Goal: Navigation & Orientation: Find specific page/section

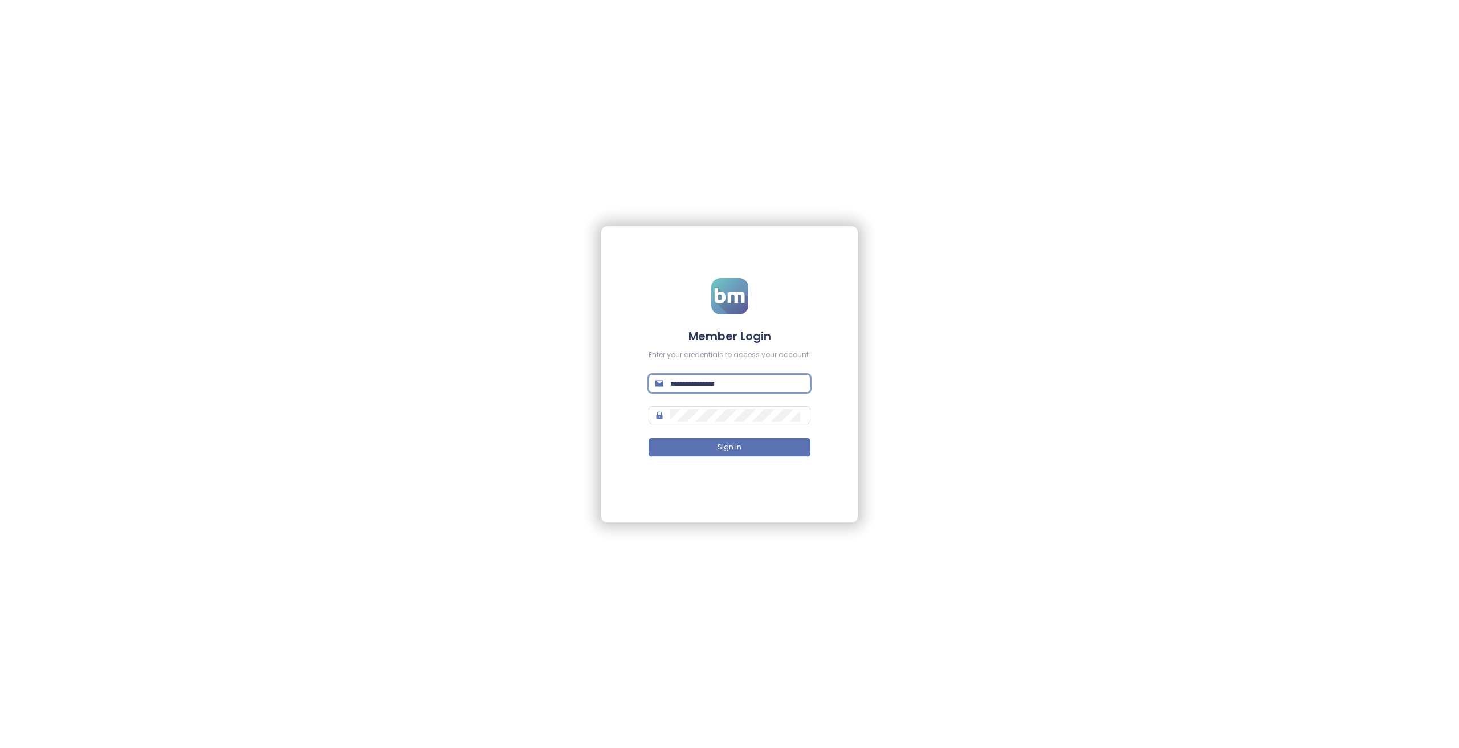
click at [732, 387] on input "text" at bounding box center [736, 383] width 133 height 13
type input "*******"
click at [717, 372] on form "Member Login Enter your credentials to access your account. Sign In" at bounding box center [730, 374] width 162 height 192
click at [722, 383] on input "text" at bounding box center [736, 383] width 133 height 13
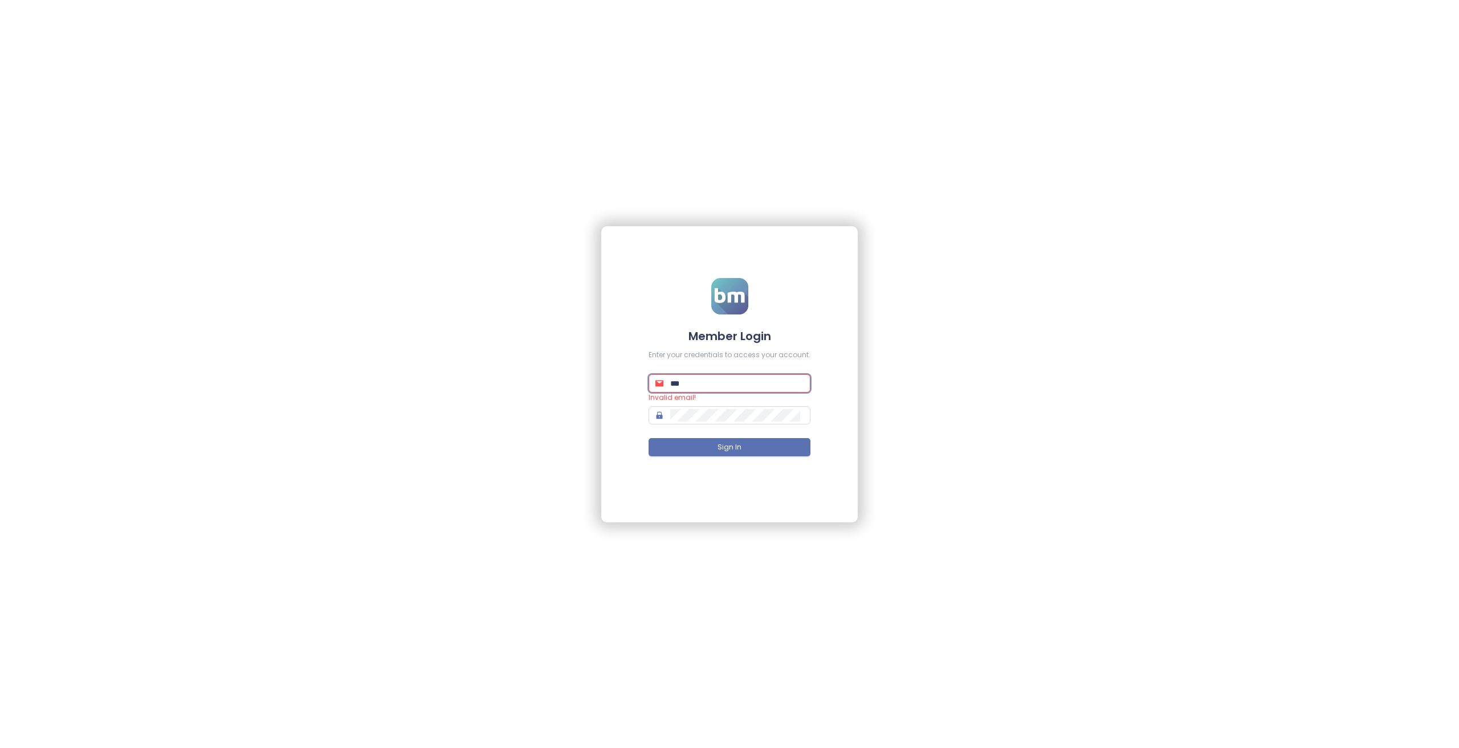
type input "**********"
click at [649, 438] on button "Sign In" at bounding box center [730, 447] width 162 height 18
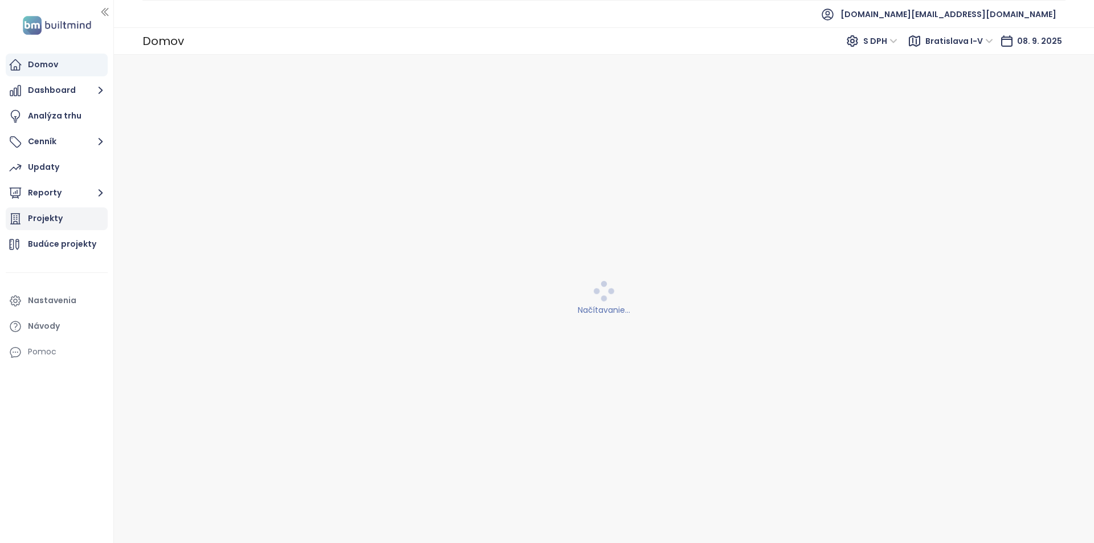
click at [46, 222] on div "Projekty" at bounding box center [45, 218] width 35 height 14
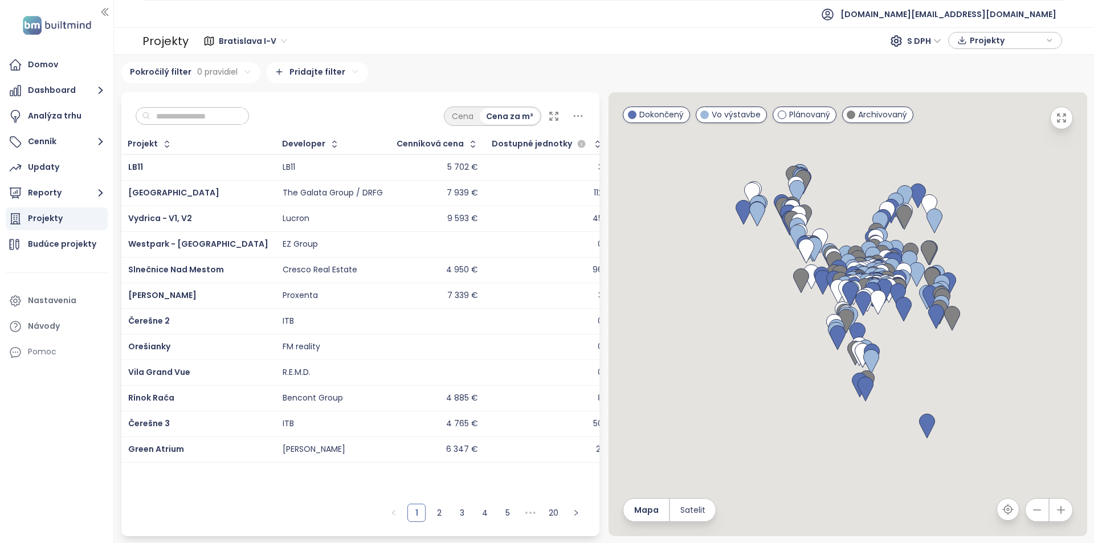
click at [220, 118] on input "text" at bounding box center [196, 116] width 92 height 17
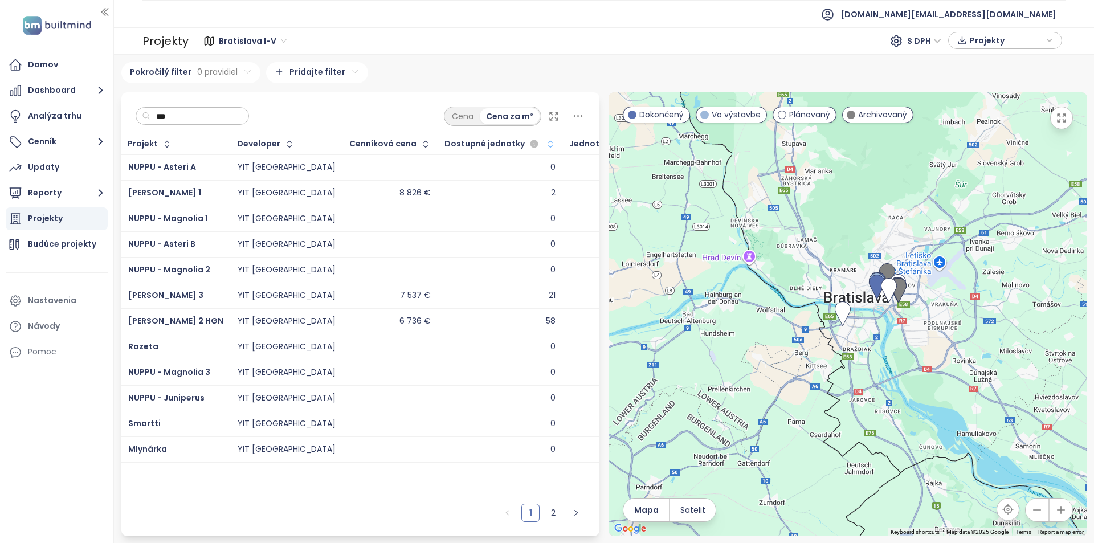
type input "***"
click at [545, 145] on icon "button" at bounding box center [550, 144] width 11 height 11
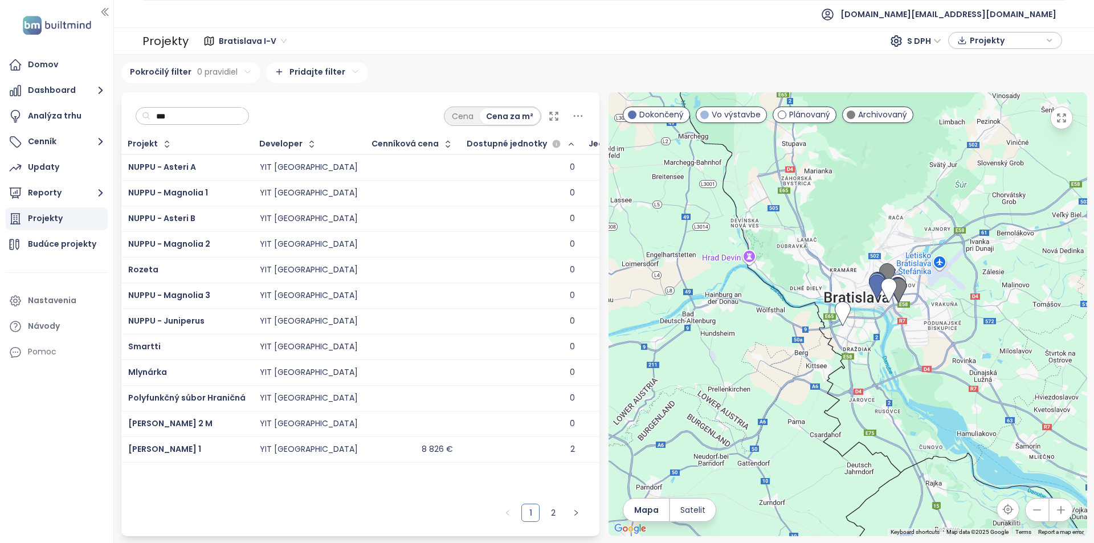
click at [567, 144] on icon "button" at bounding box center [571, 144] width 9 height 14
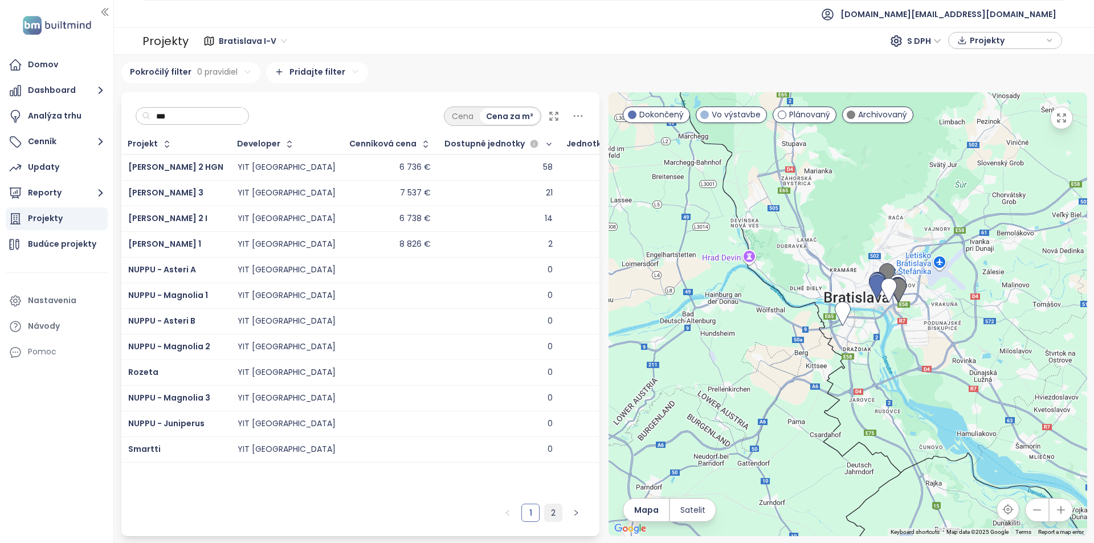
click at [553, 512] on link "2" at bounding box center [553, 512] width 17 height 17
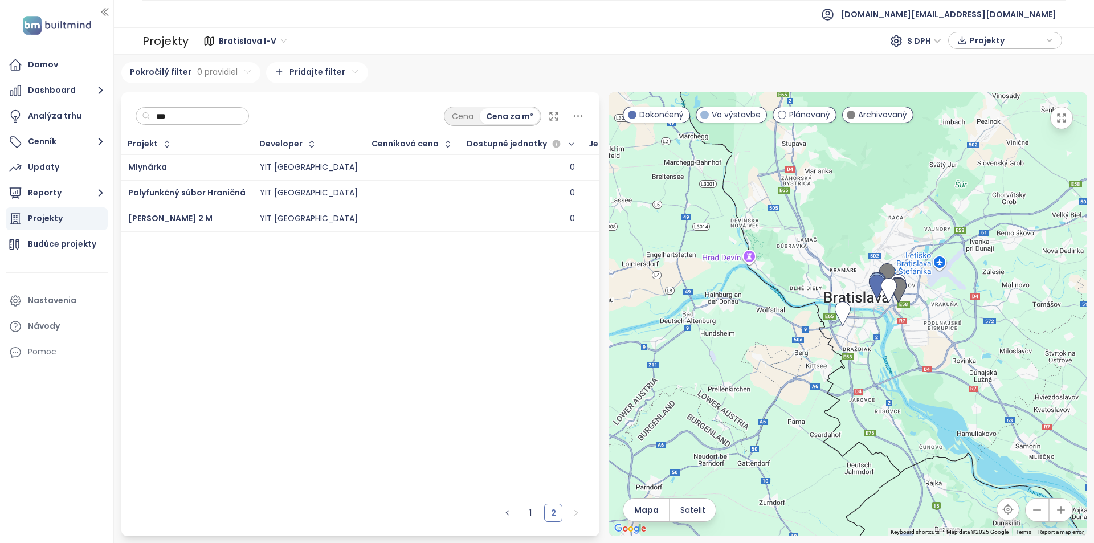
click at [526, 503] on ul "1 2" at bounding box center [542, 517] width 115 height 38
click at [527, 511] on link "1" at bounding box center [530, 512] width 17 height 17
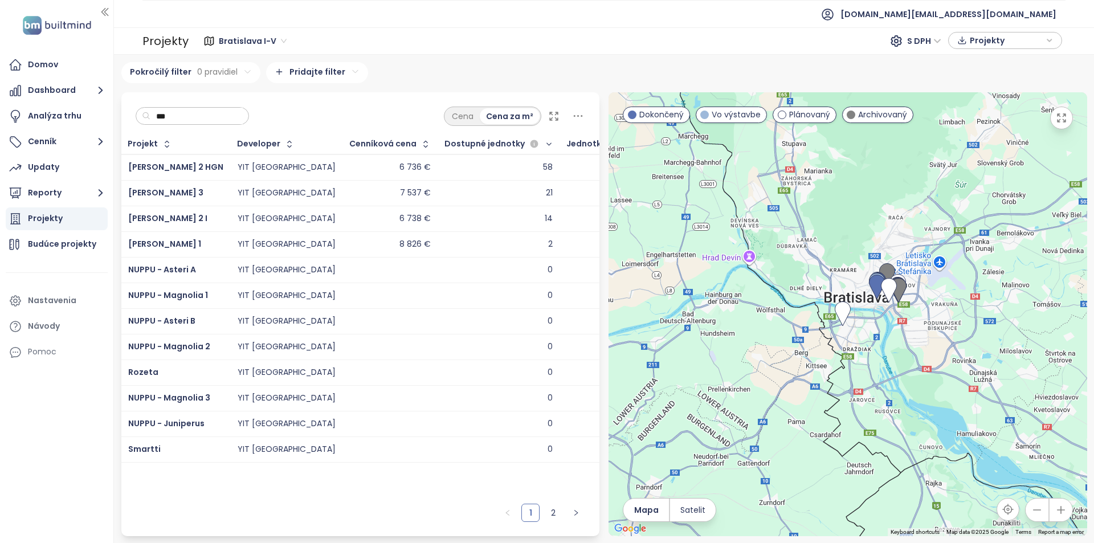
click at [190, 197] on div "[PERSON_NAME] 3" at bounding box center [175, 193] width 95 height 14
click at [190, 221] on div "[PERSON_NAME] 2 I" at bounding box center [175, 219] width 95 height 14
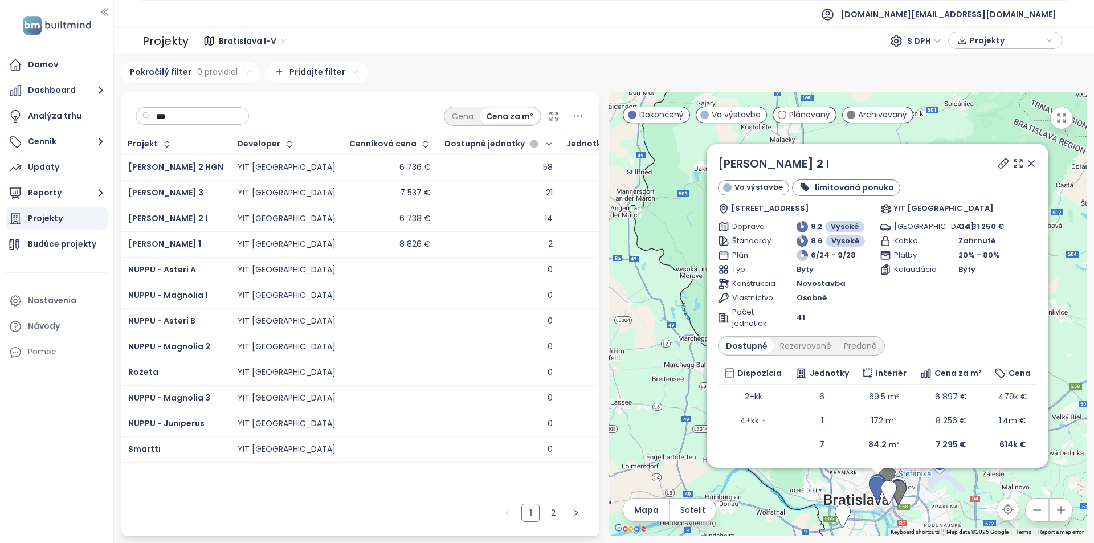
click at [350, 170] on div "6 736 €" at bounding box center [390, 168] width 81 height 14
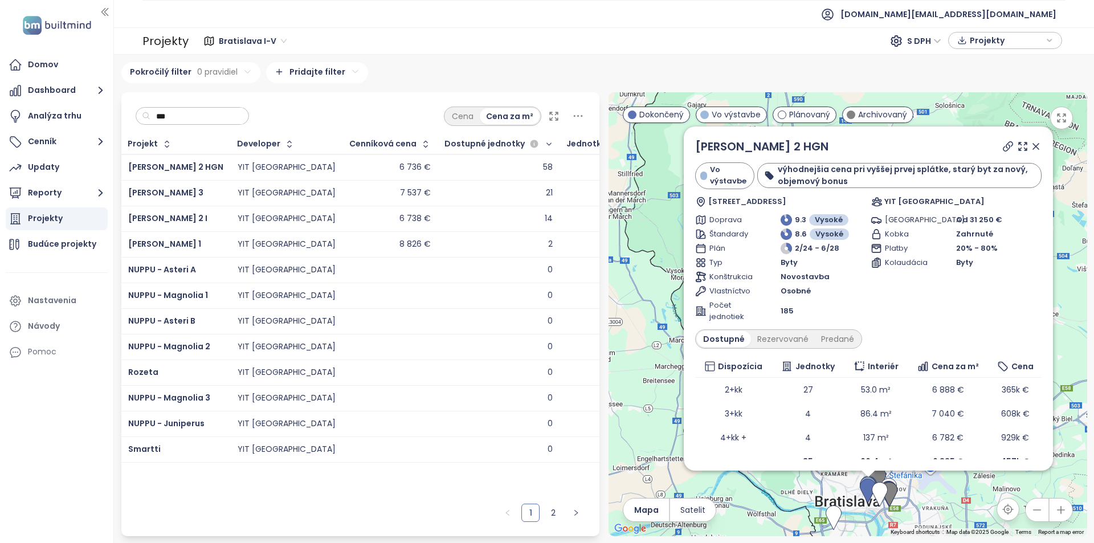
click at [189, 218] on div "[PERSON_NAME] 2 I" at bounding box center [175, 219] width 95 height 14
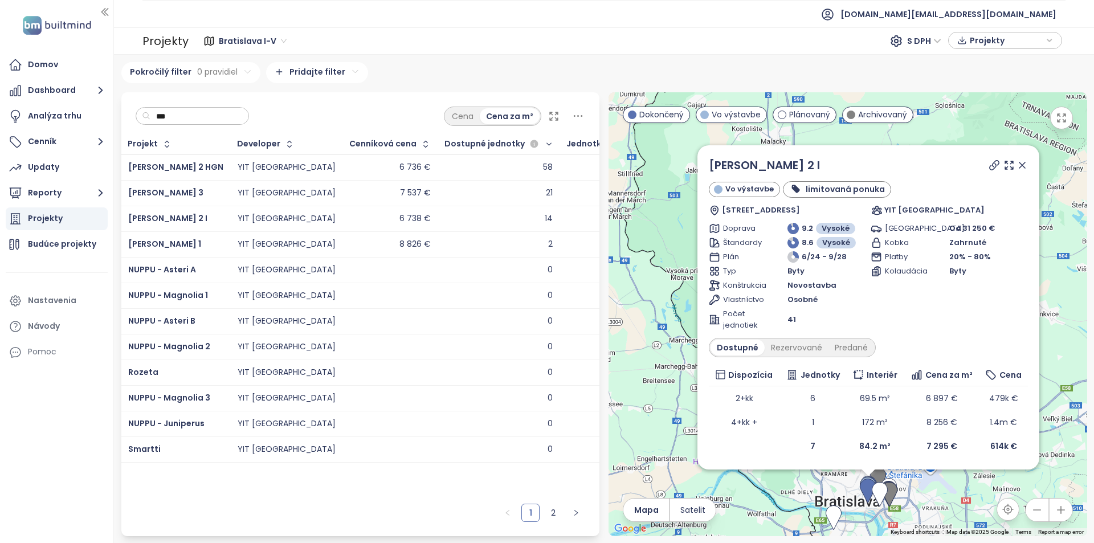
click at [204, 174] on td "[PERSON_NAME] 2 HGN" at bounding box center [175, 167] width 109 height 26
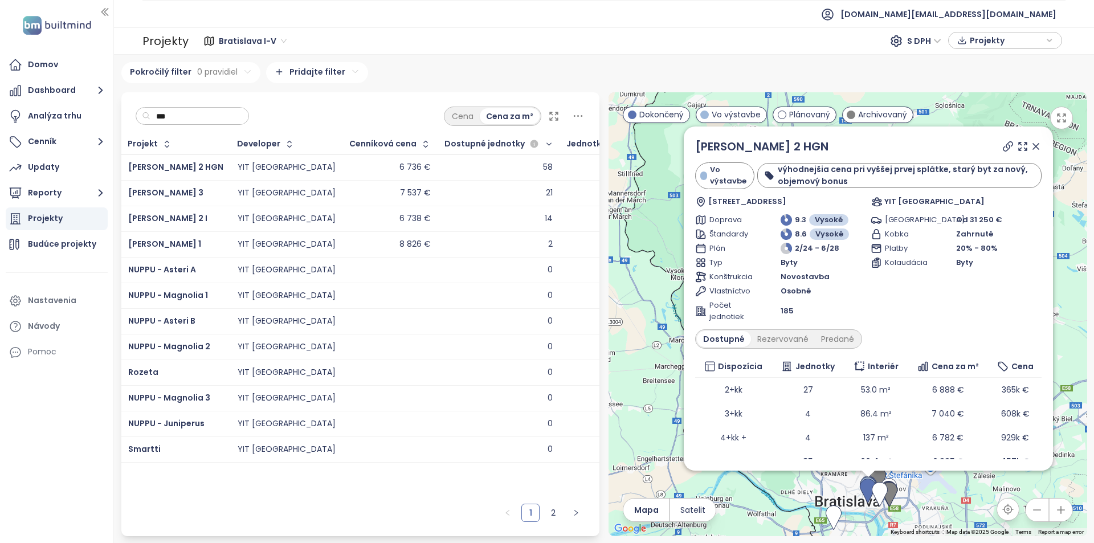
click at [175, 215] on div "[PERSON_NAME] 2 I" at bounding box center [175, 219] width 95 height 14
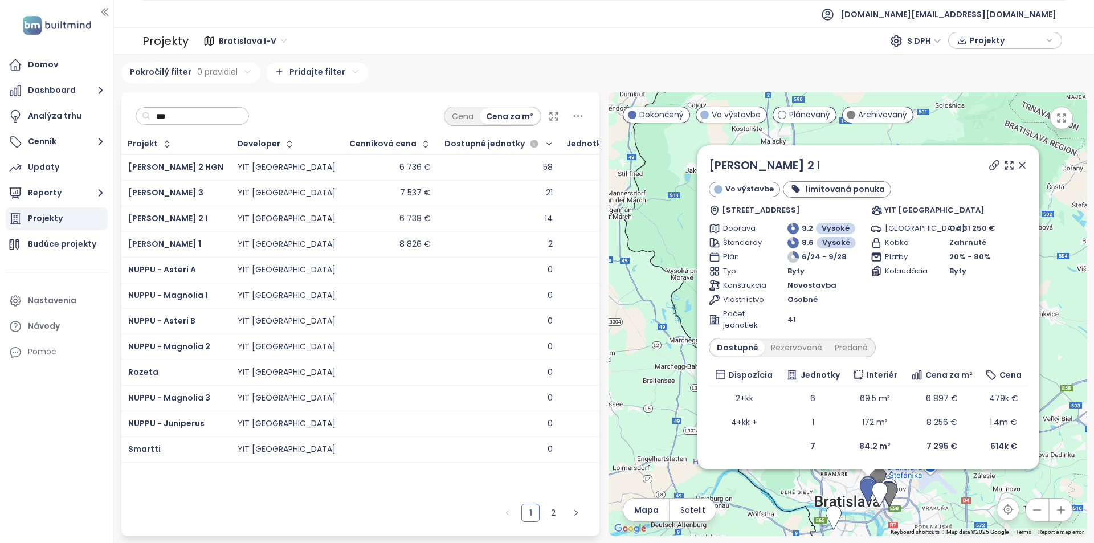
click at [195, 169] on div "[PERSON_NAME] 2 HGN" at bounding box center [175, 168] width 95 height 14
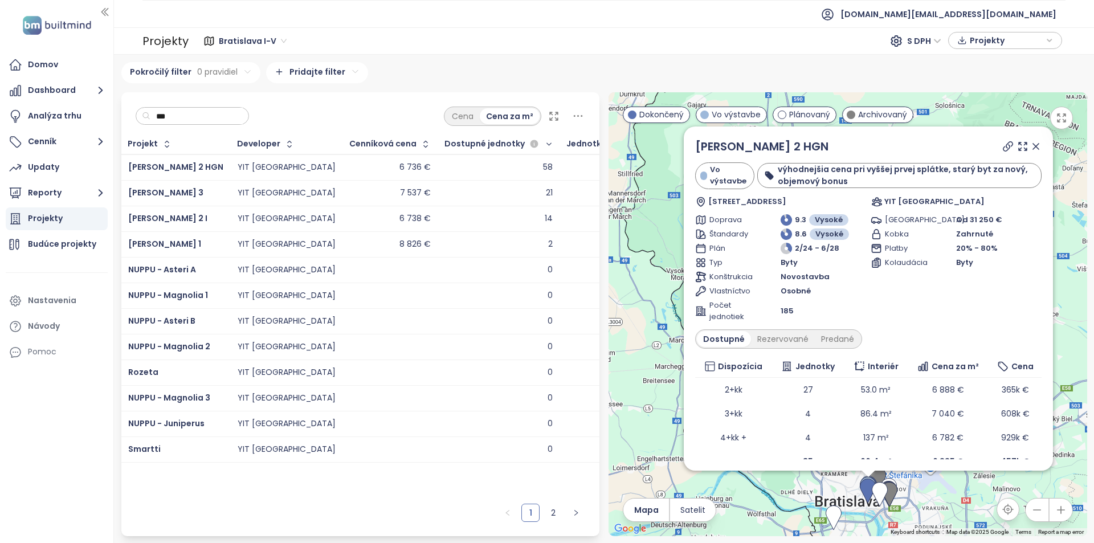
click at [189, 219] on div "[PERSON_NAME] 2 I" at bounding box center [175, 219] width 95 height 14
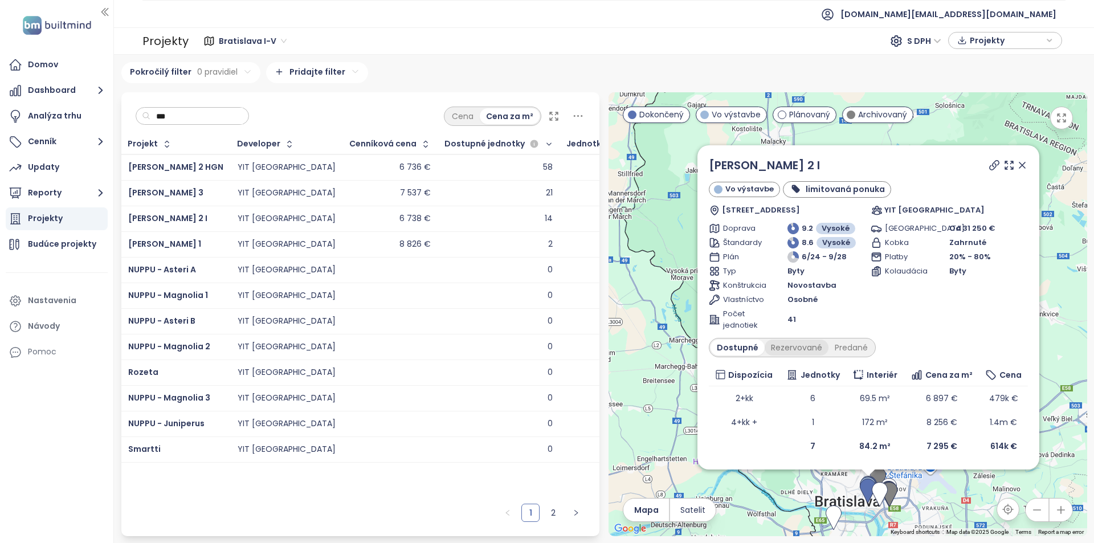
click at [779, 349] on div "Rezervované" at bounding box center [797, 348] width 64 height 16
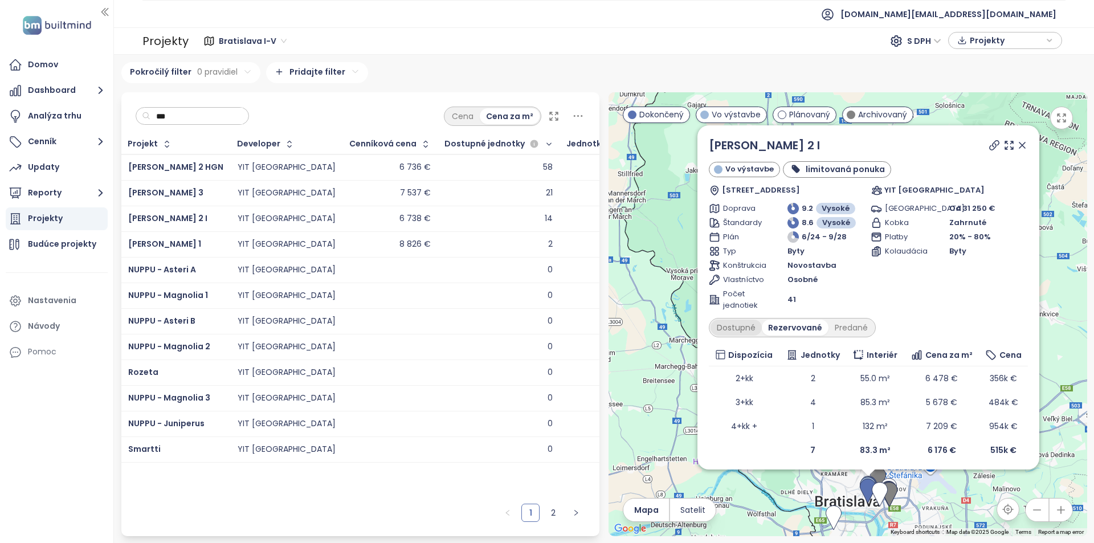
click at [735, 327] on div "Dostupné" at bounding box center [736, 328] width 51 height 16
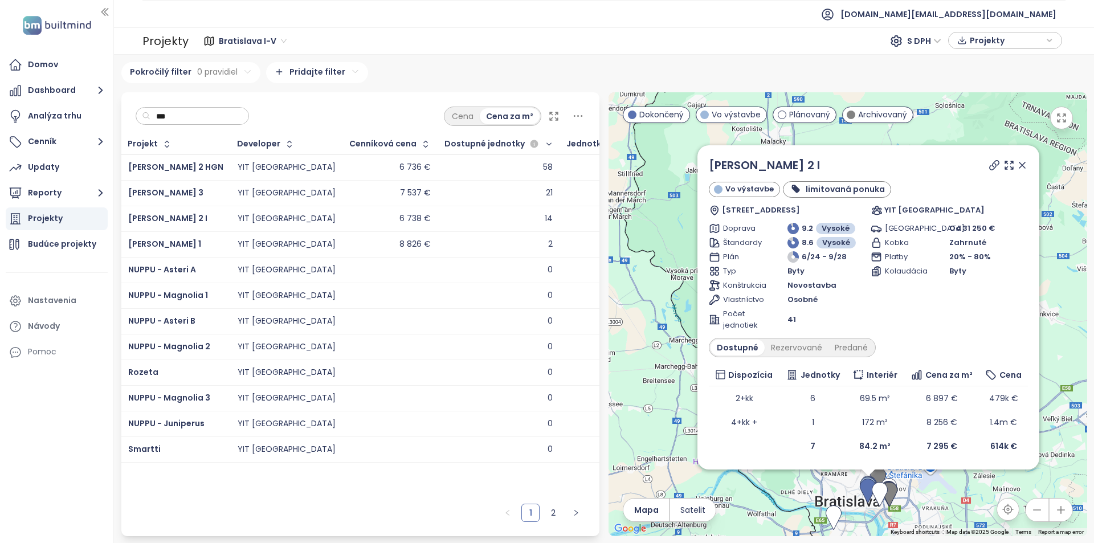
click at [193, 161] on div "[PERSON_NAME] 2 HGN" at bounding box center [175, 168] width 95 height 14
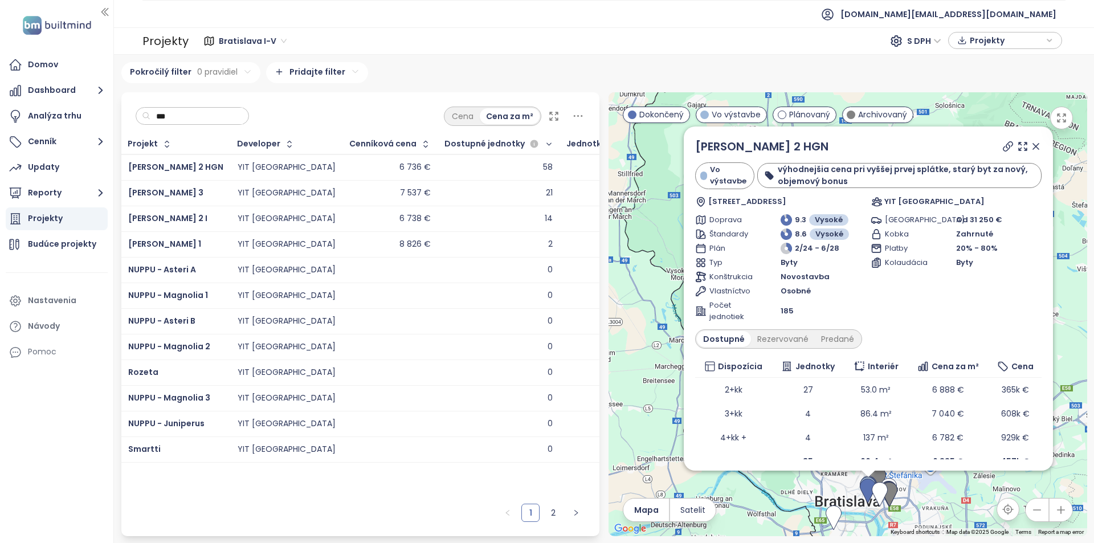
click at [186, 194] on div "[PERSON_NAME] 3" at bounding box center [175, 193] width 95 height 14
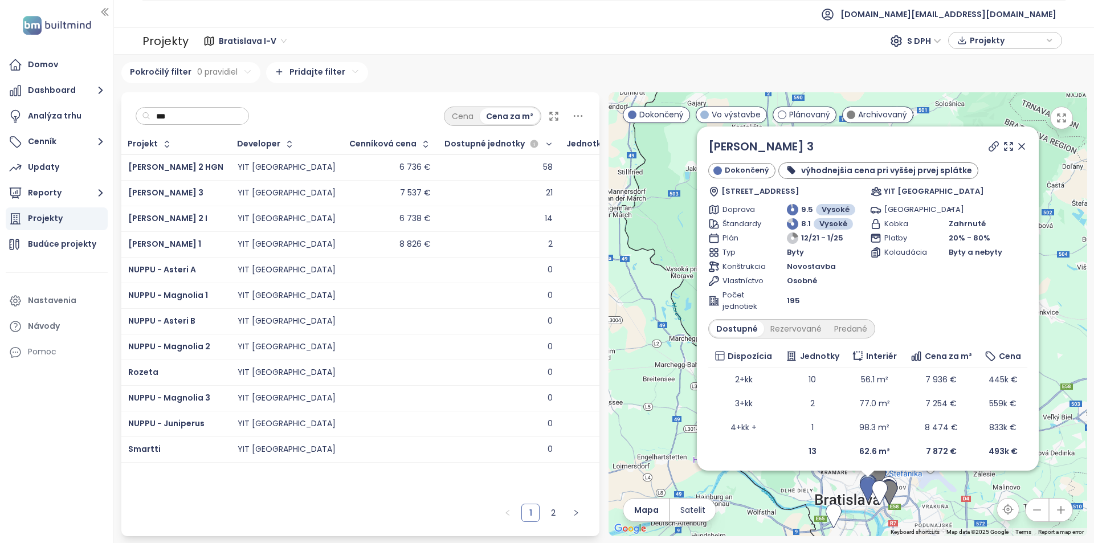
click at [180, 200] on div "[PERSON_NAME] 3" at bounding box center [175, 193] width 95 height 14
